Goal: Information Seeking & Learning: Learn about a topic

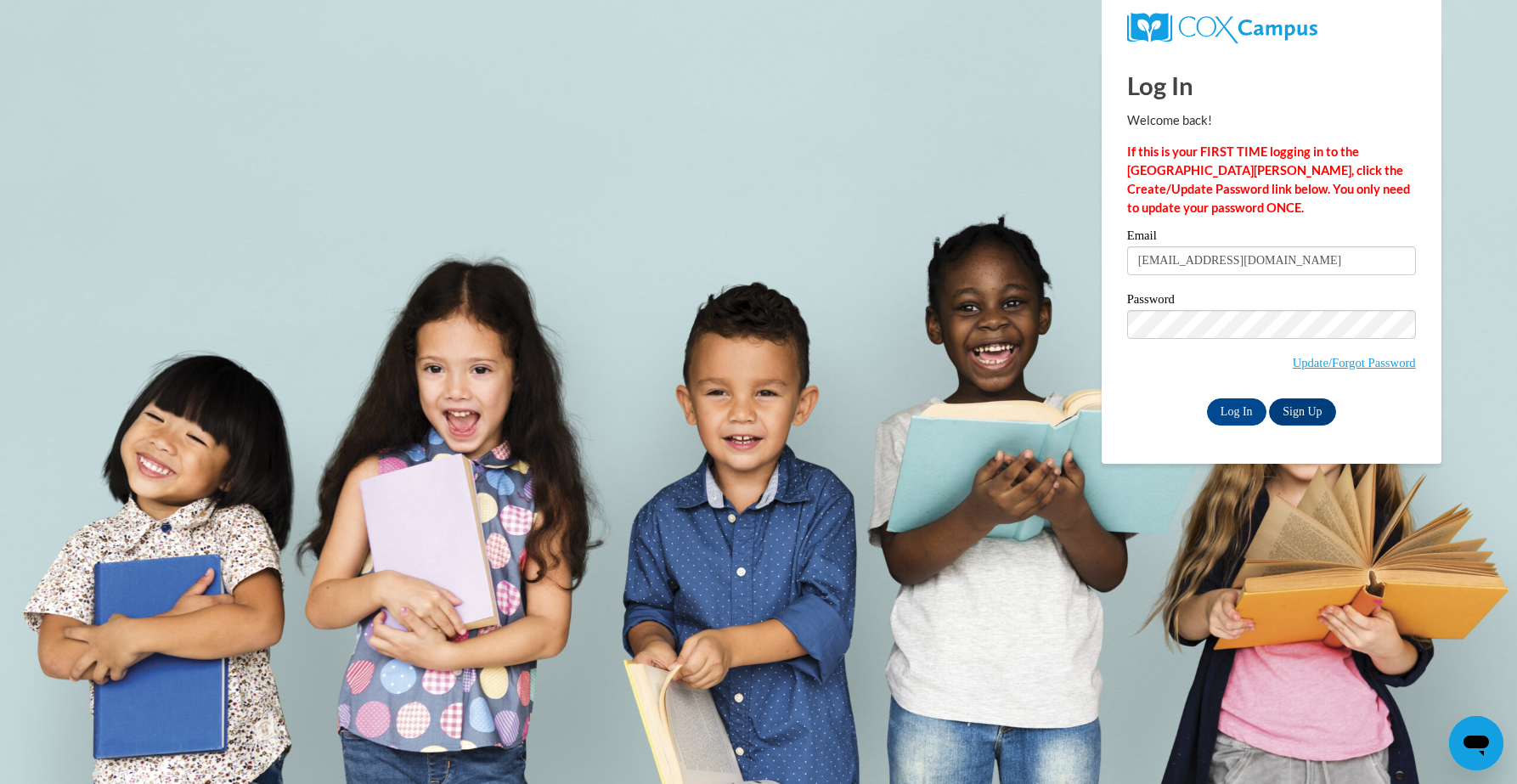
click at [1151, 375] on span "Update/Forgot Password" at bounding box center [1271, 345] width 288 height 71
click at [1249, 409] on input "Log In" at bounding box center [1237, 412] width 60 height 27
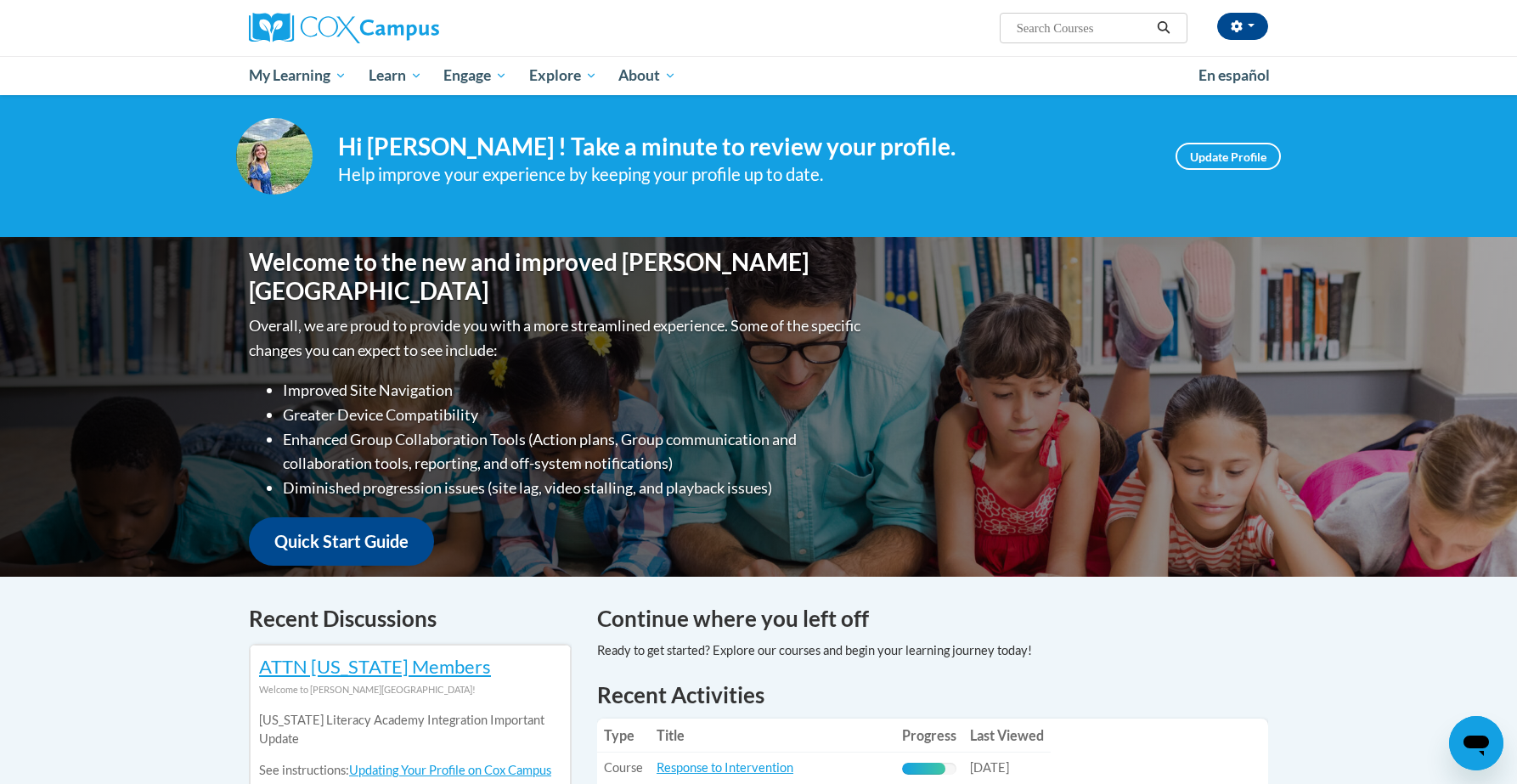
scroll to position [23, 0]
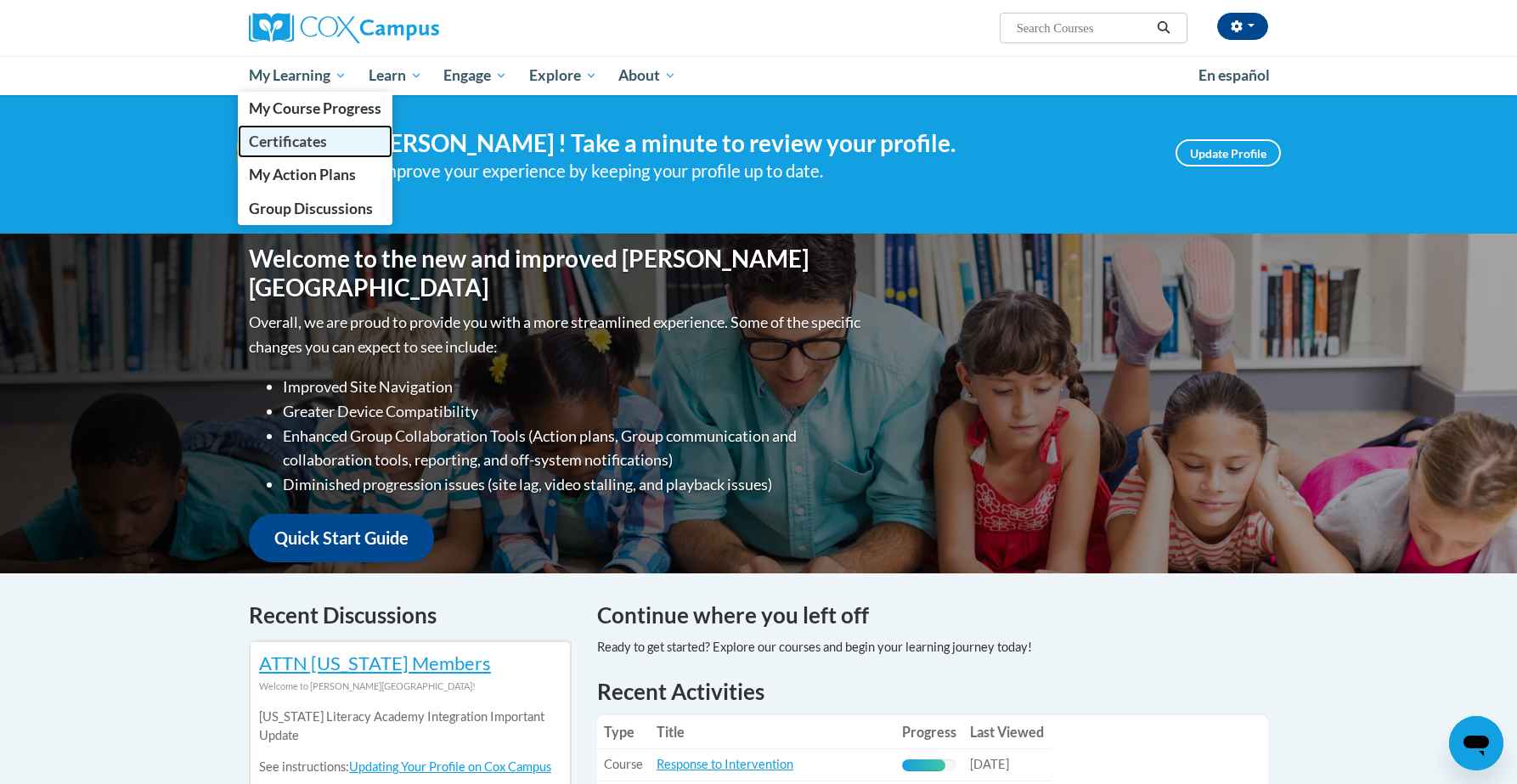
click at [334, 140] on link "Certificates" at bounding box center [315, 141] width 154 height 33
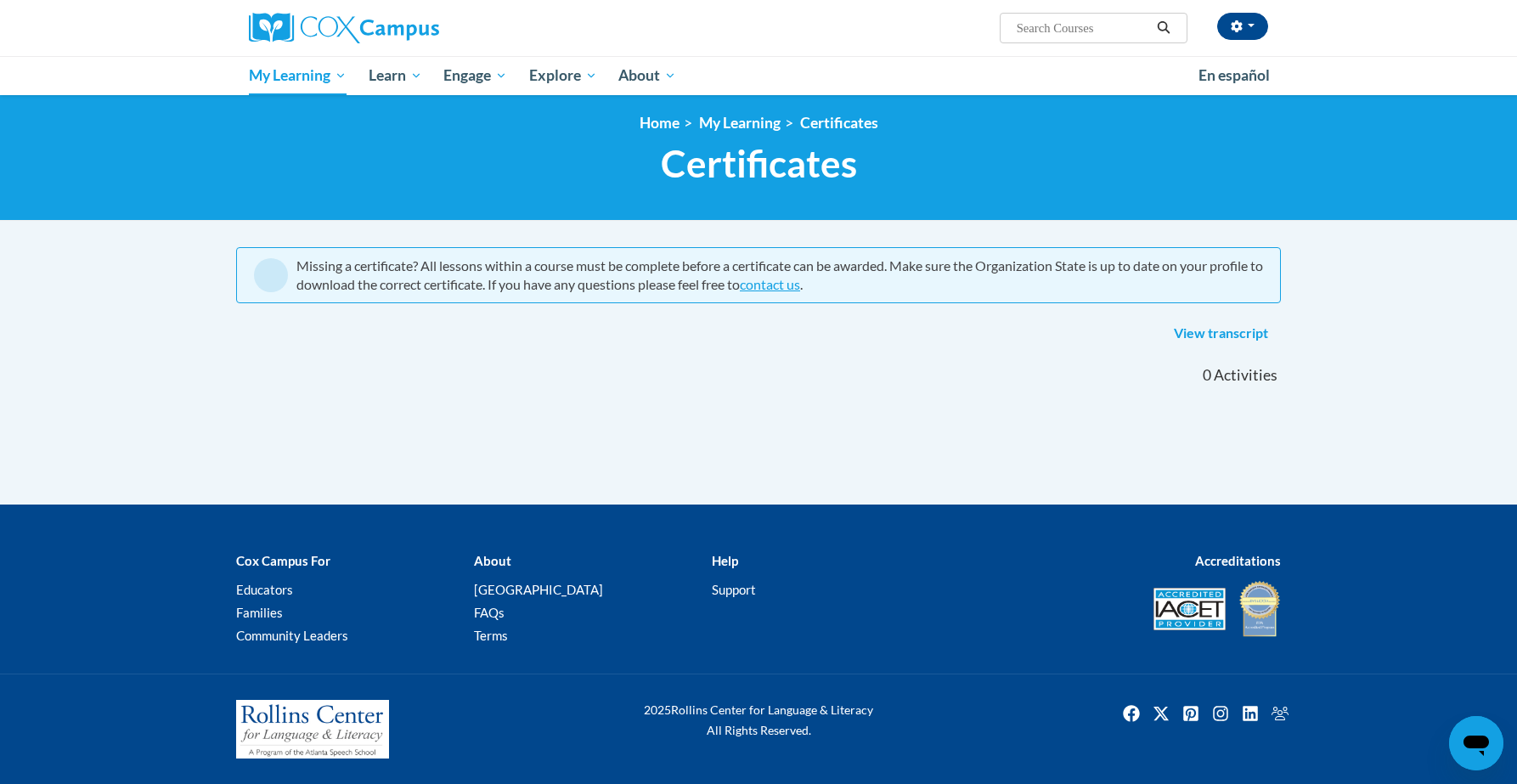
scroll to position [4, 0]
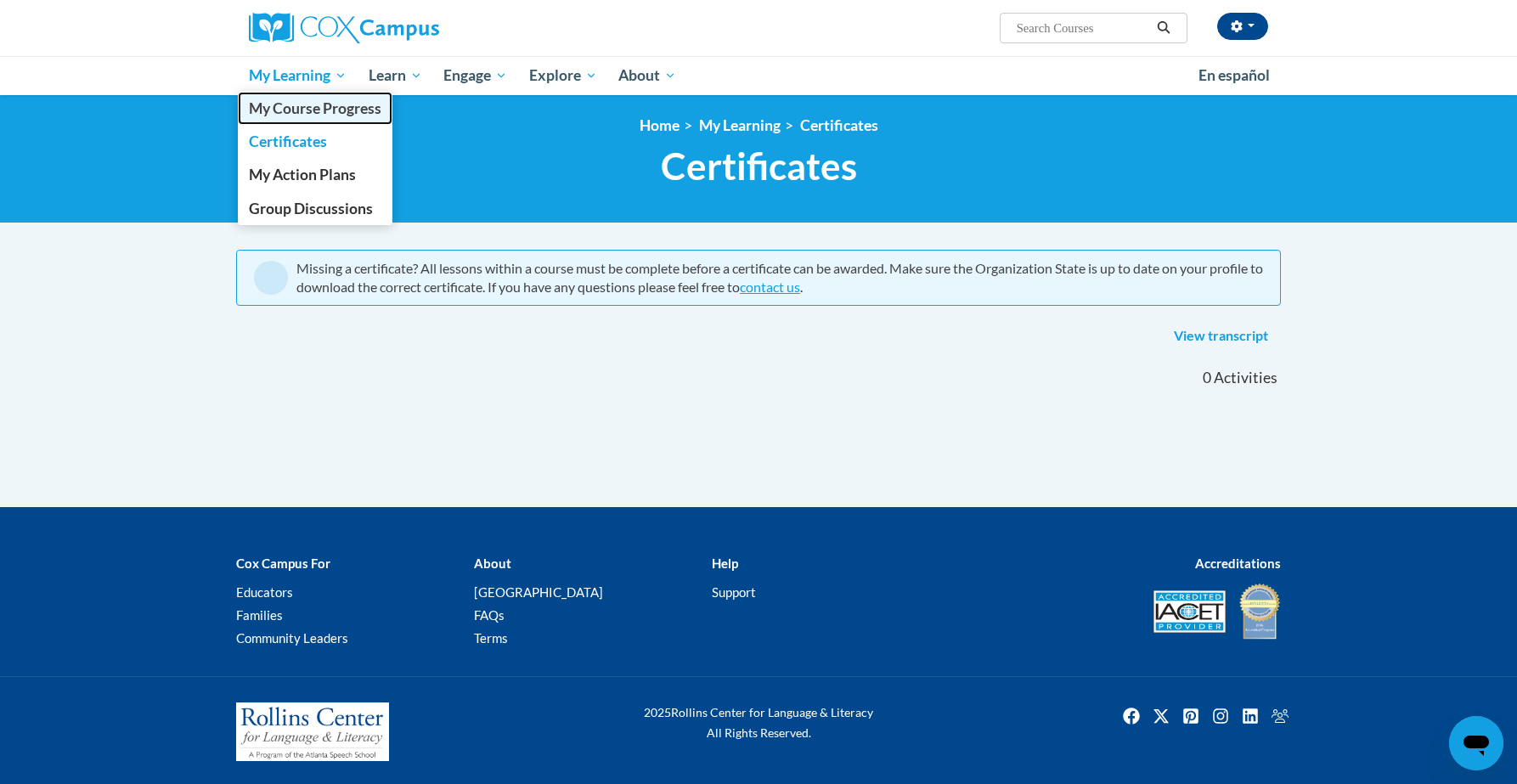
click at [333, 113] on span "My Course Progress" at bounding box center [315, 107] width 132 height 18
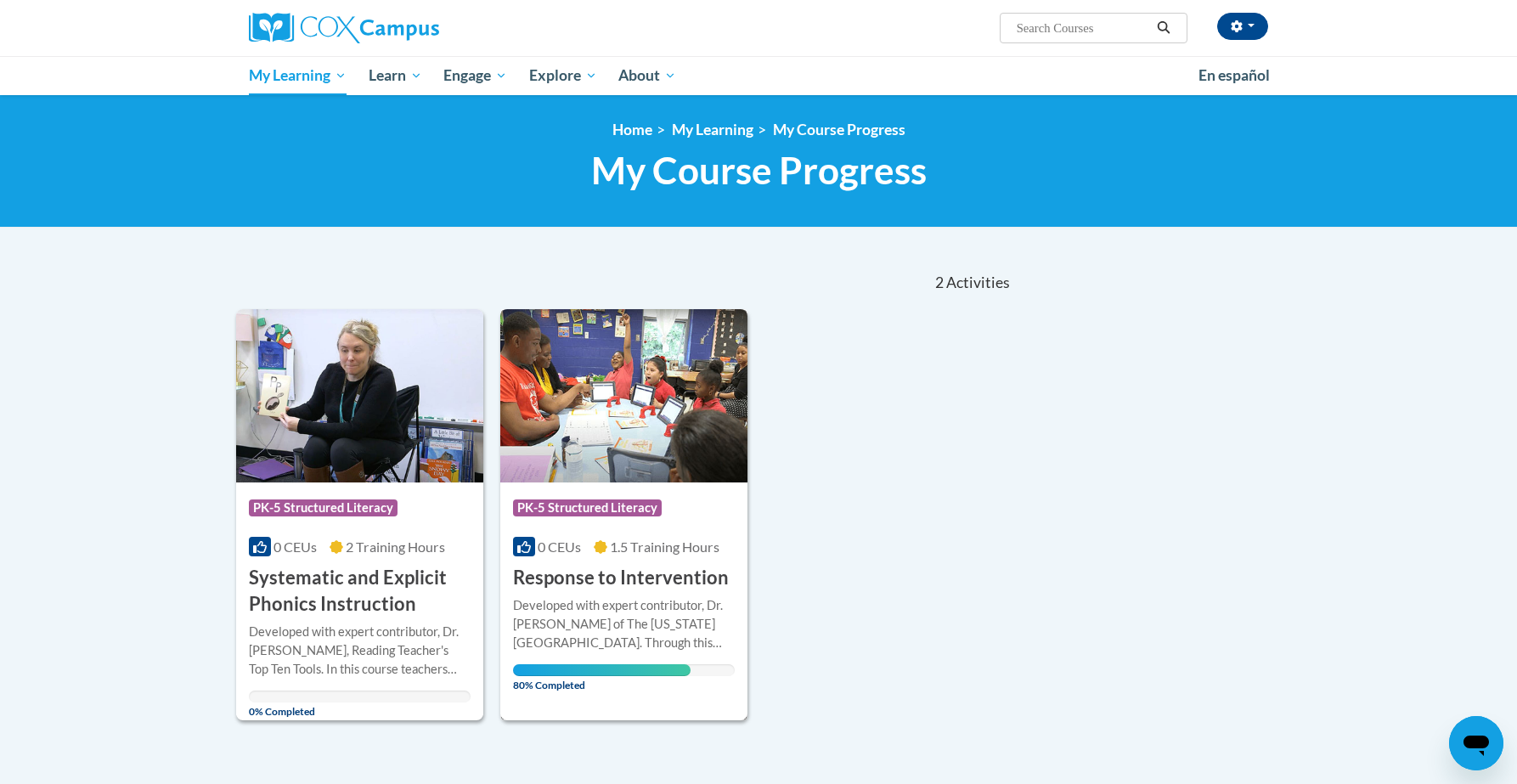
click at [630, 585] on h3 "Response to Intervention" at bounding box center [620, 578] width 216 height 26
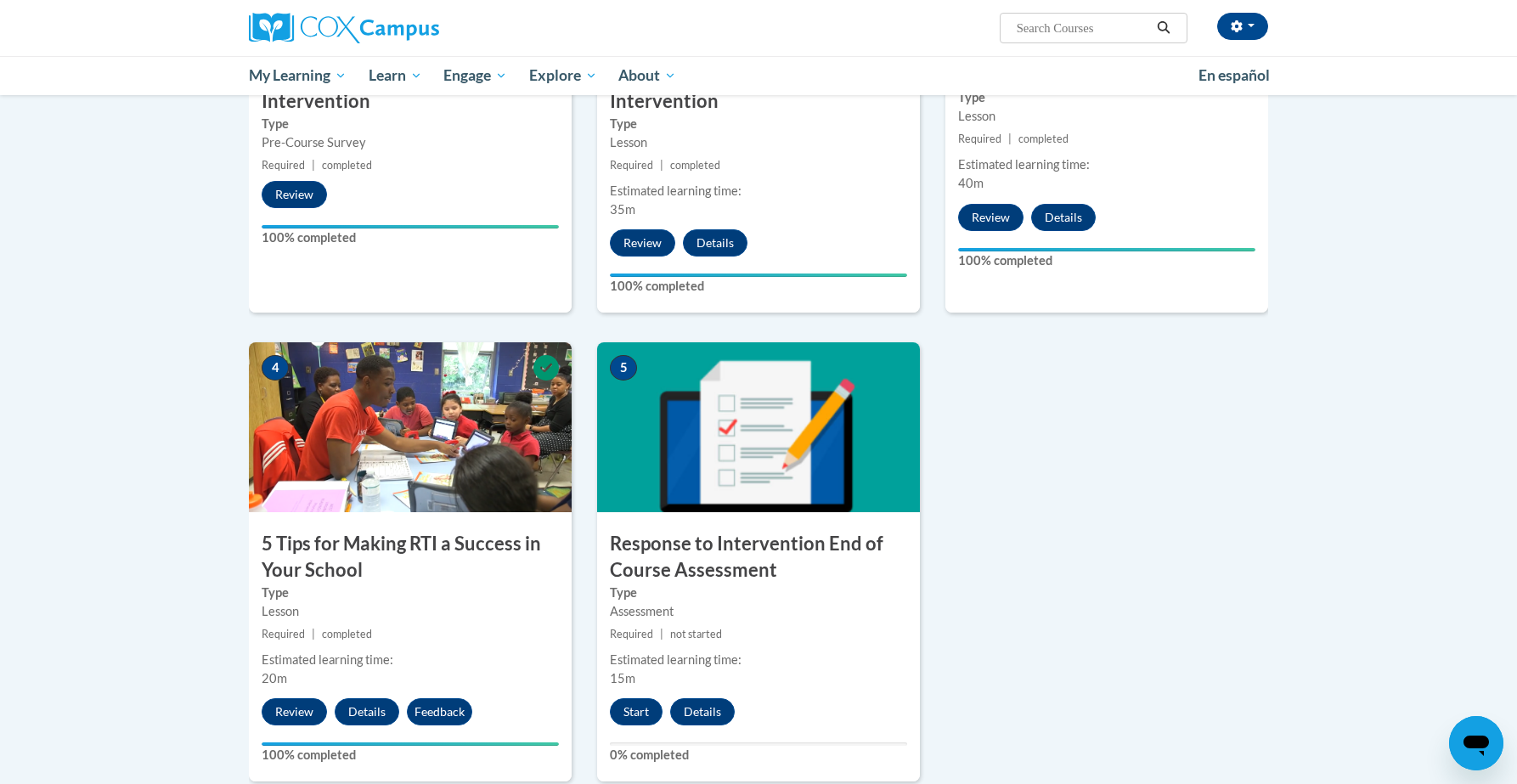
scroll to position [640, 0]
